Goal: Transaction & Acquisition: Download file/media

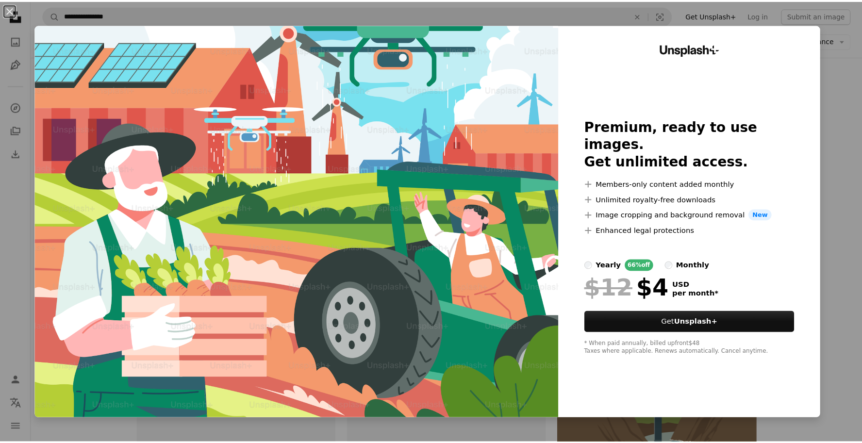
scroll to position [194, 0]
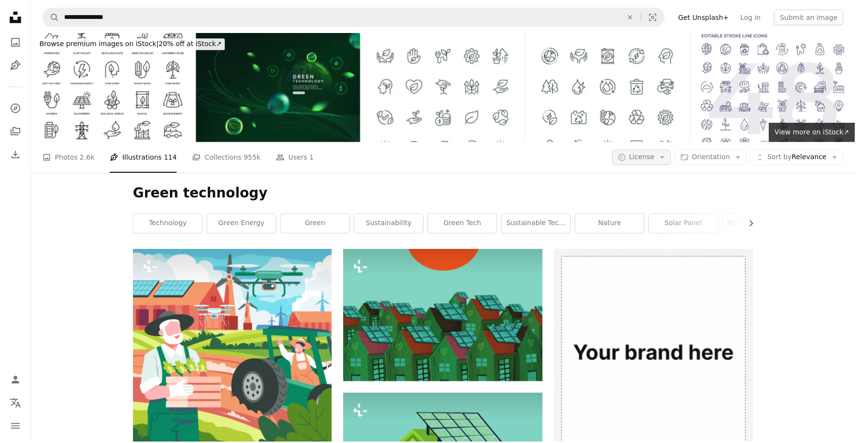
scroll to position [20242, 0]
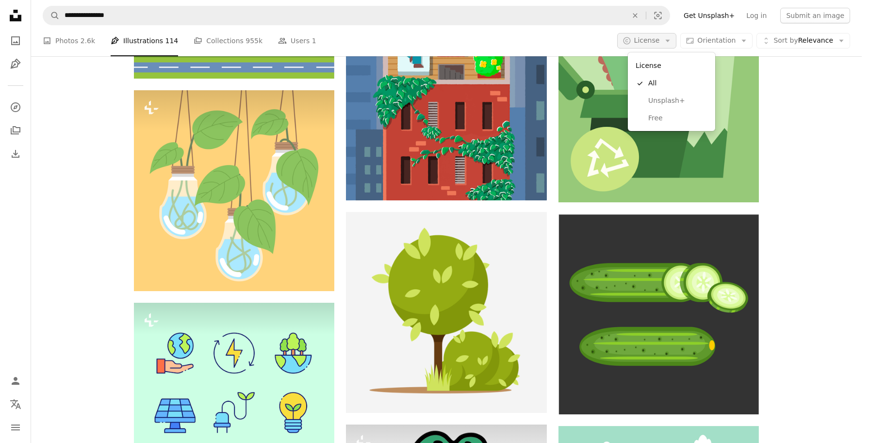
click at [672, 38] on icon "Arrow down" at bounding box center [668, 40] width 9 height 9
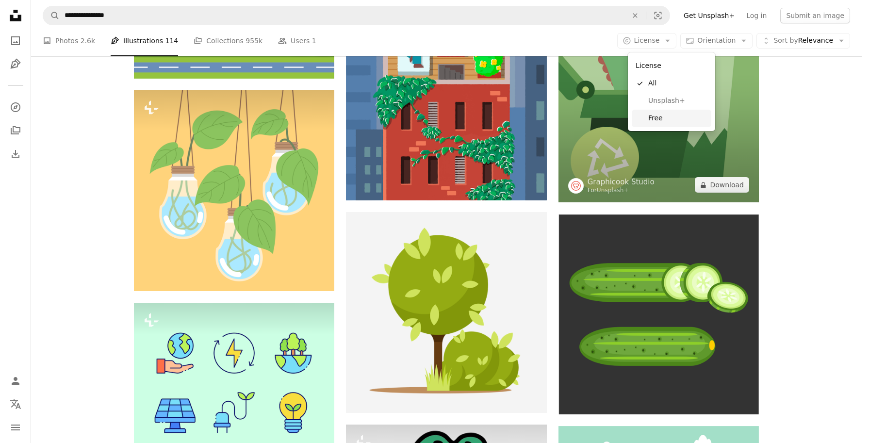
click at [671, 114] on span "Free" at bounding box center [678, 119] width 59 height 10
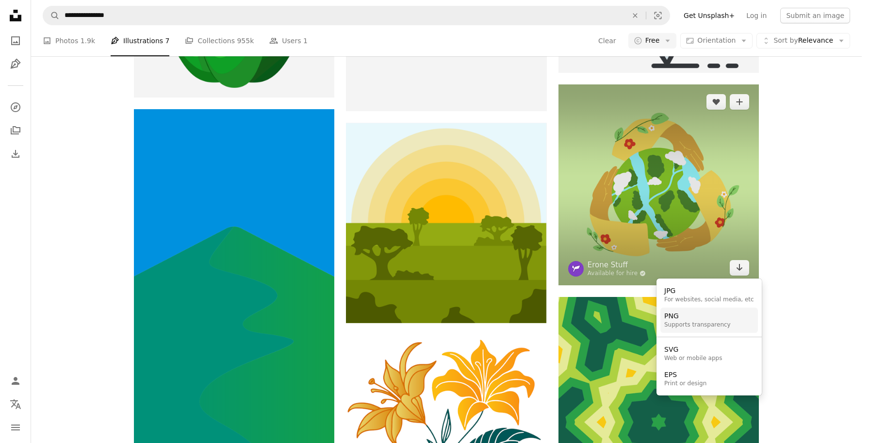
click at [708, 325] on div "Supports transparency" at bounding box center [698, 325] width 67 height 8
